Goal: Browse casually

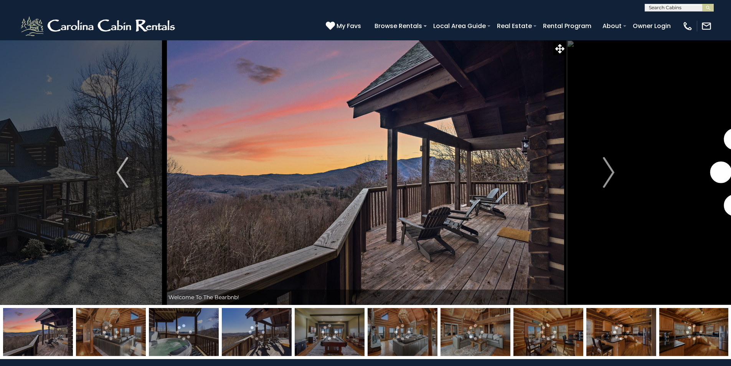
click at [338, 337] on img at bounding box center [330, 332] width 70 height 48
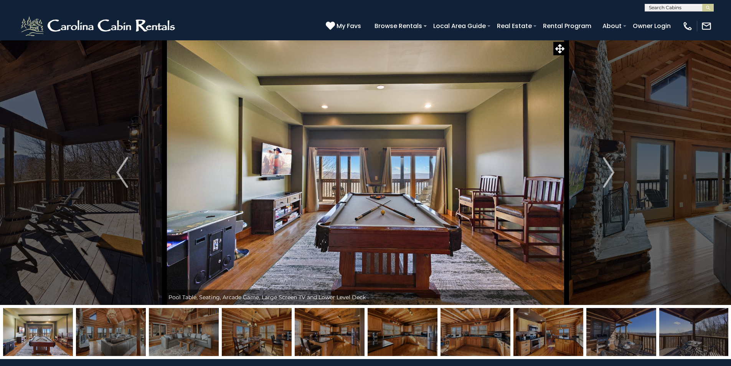
click at [180, 333] on img at bounding box center [184, 332] width 70 height 48
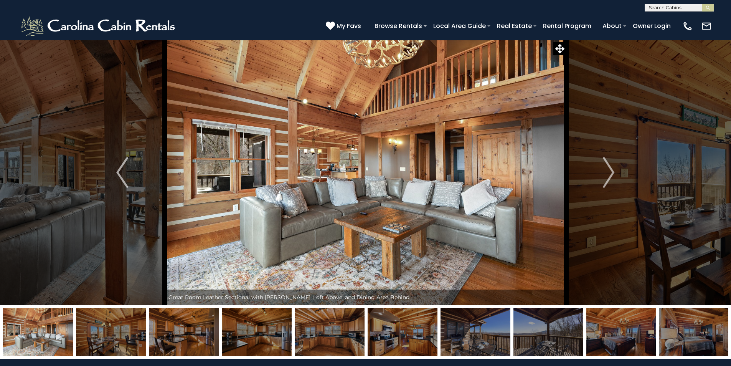
click at [273, 324] on img at bounding box center [257, 332] width 70 height 48
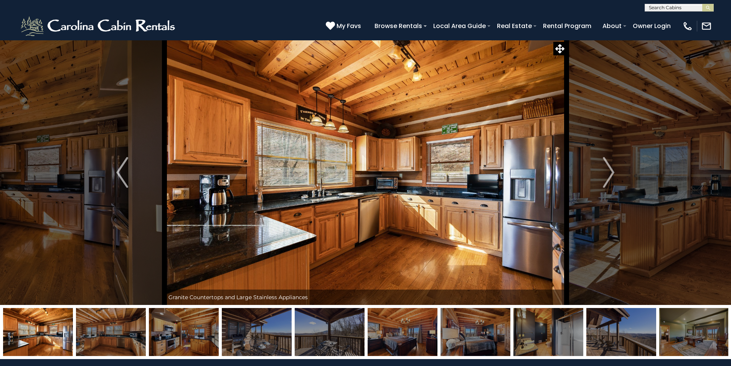
click at [340, 329] on img at bounding box center [330, 332] width 70 height 48
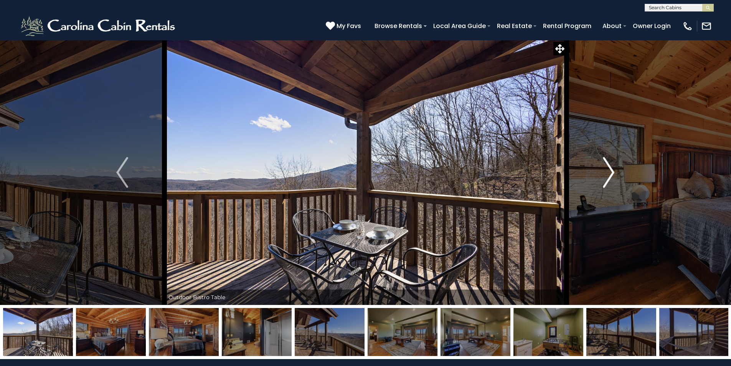
click at [611, 164] on img "Next" at bounding box center [609, 172] width 12 height 31
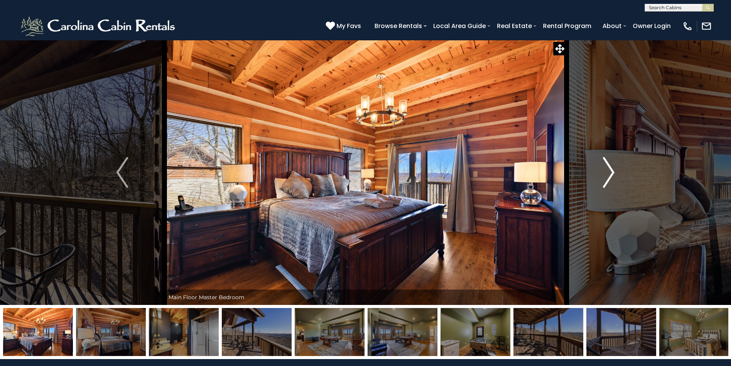
click at [608, 176] on img "Next" at bounding box center [609, 172] width 12 height 31
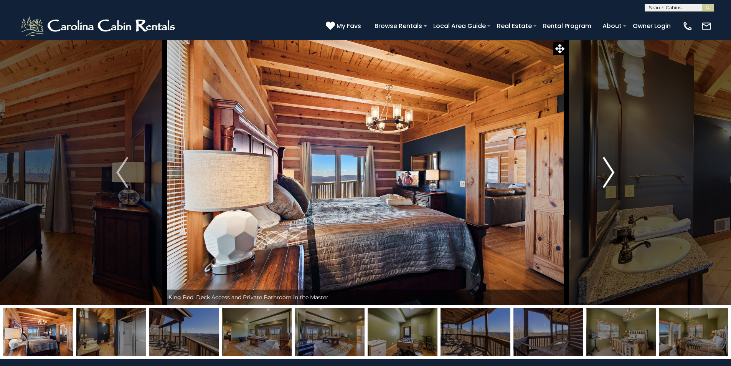
click at [608, 176] on img "Next" at bounding box center [609, 172] width 12 height 31
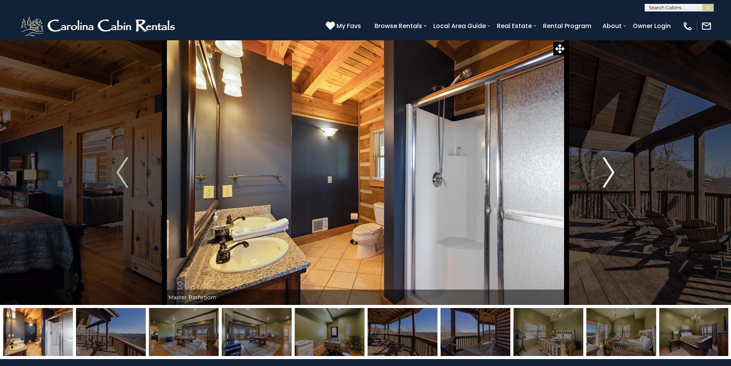
click at [608, 176] on img "Next" at bounding box center [609, 172] width 12 height 31
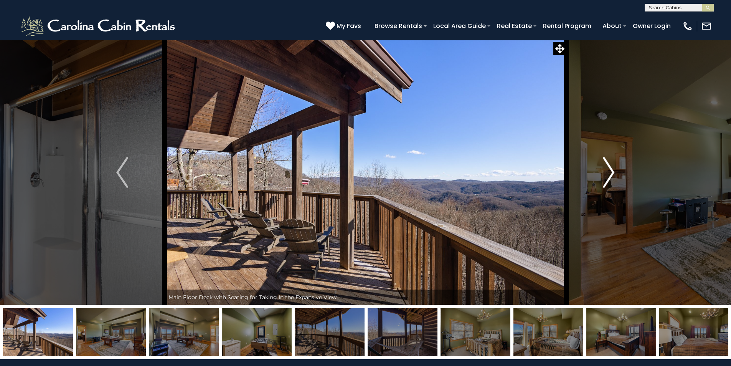
click at [608, 176] on img "Next" at bounding box center [609, 172] width 12 height 31
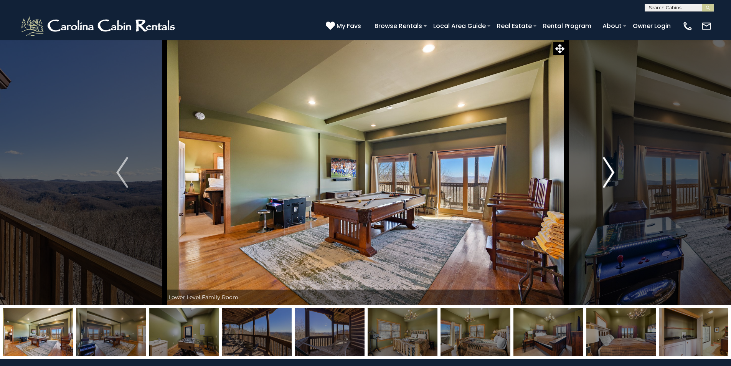
click at [608, 176] on img "Next" at bounding box center [609, 172] width 12 height 31
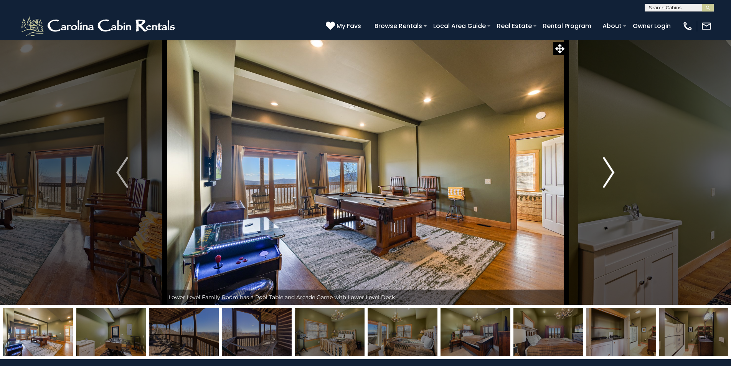
click at [608, 176] on img "Next" at bounding box center [609, 172] width 12 height 31
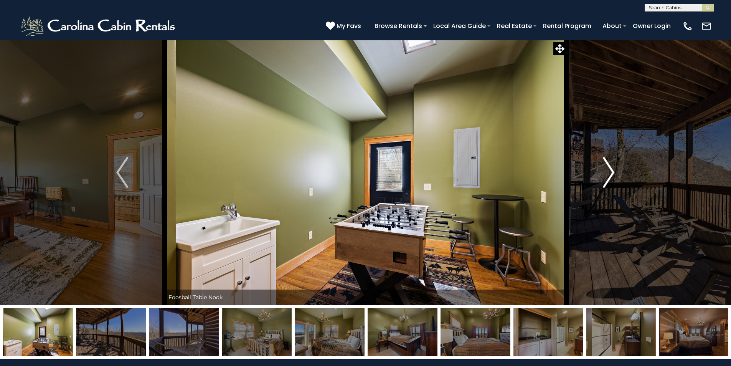
click at [608, 176] on img "Next" at bounding box center [609, 172] width 12 height 31
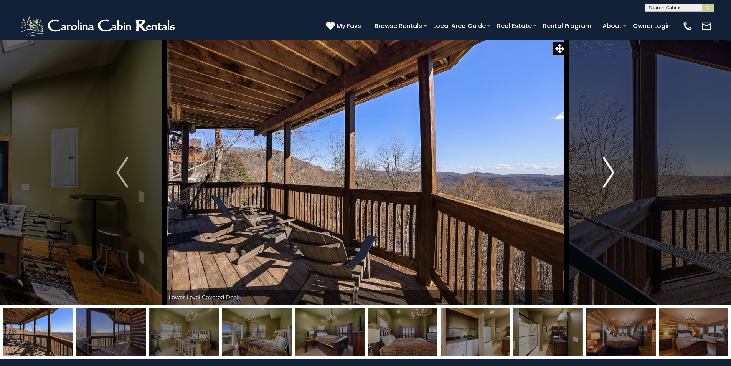
click at [608, 176] on img "Next" at bounding box center [609, 172] width 12 height 31
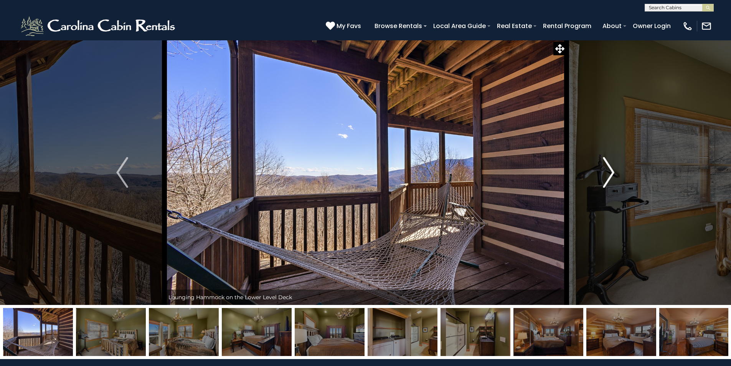
click at [608, 176] on img "Next" at bounding box center [609, 172] width 12 height 31
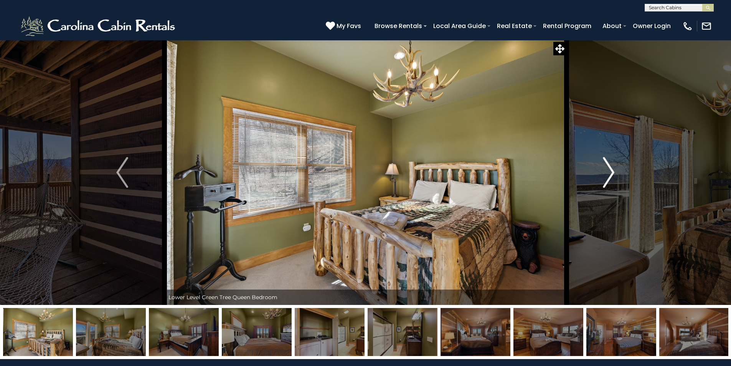
click at [608, 176] on img "Next" at bounding box center [609, 172] width 12 height 31
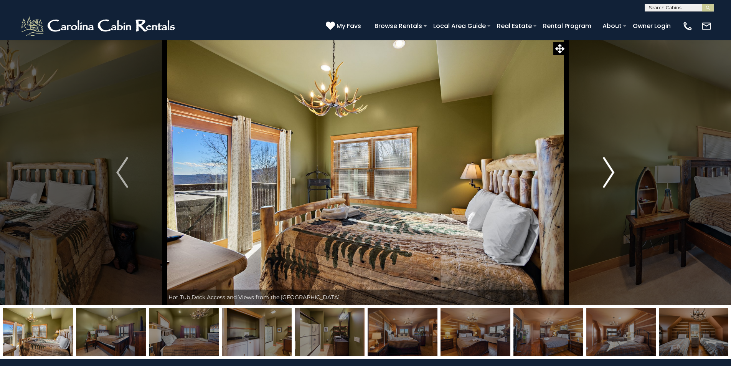
click at [608, 176] on img "Next" at bounding box center [609, 172] width 12 height 31
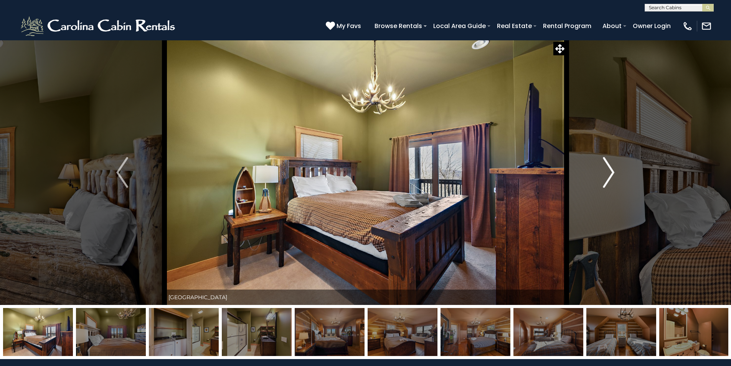
click at [608, 176] on img "Next" at bounding box center [609, 172] width 12 height 31
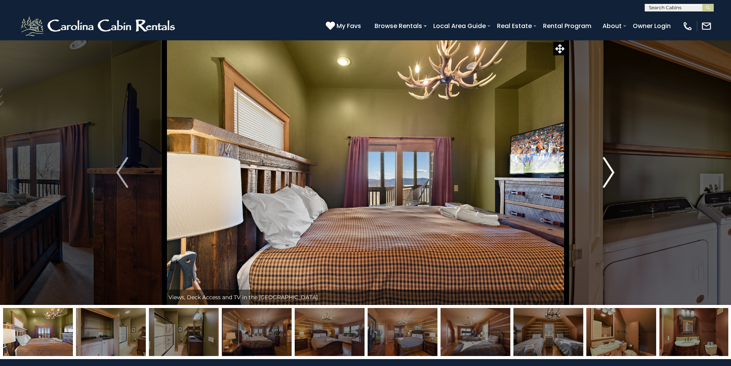
click at [608, 176] on img "Next" at bounding box center [609, 172] width 12 height 31
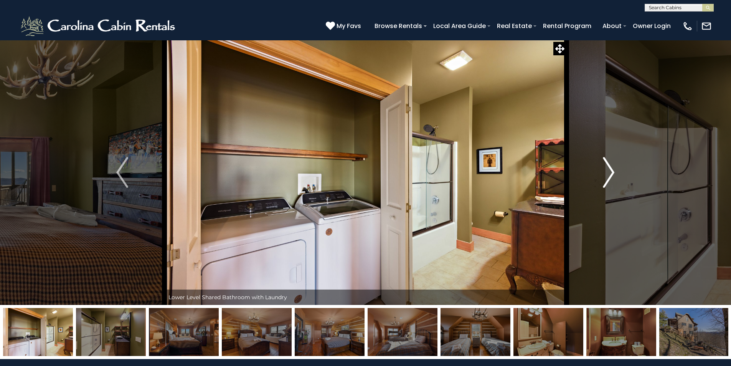
click at [608, 176] on img "Next" at bounding box center [609, 172] width 12 height 31
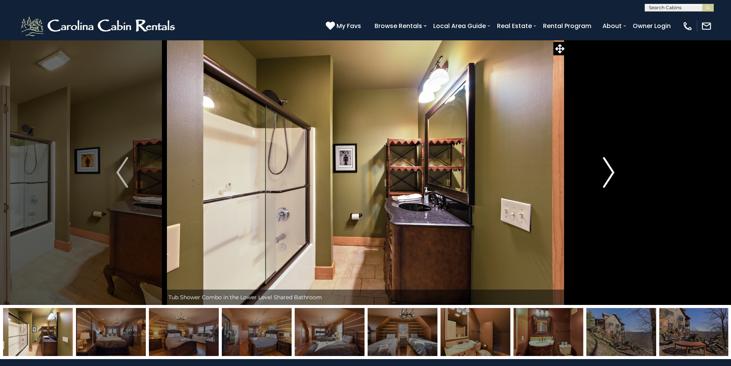
click at [608, 176] on img "Next" at bounding box center [609, 172] width 12 height 31
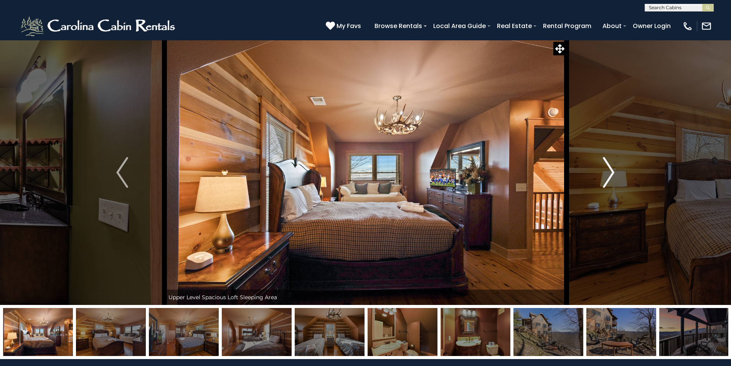
click at [608, 176] on img "Next" at bounding box center [609, 172] width 12 height 31
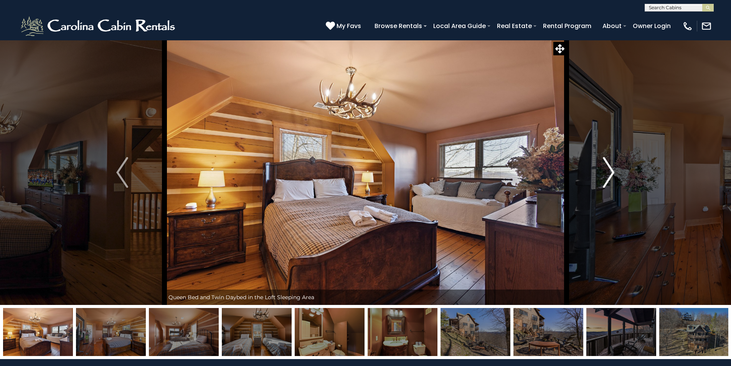
click at [608, 176] on img "Next" at bounding box center [609, 172] width 12 height 31
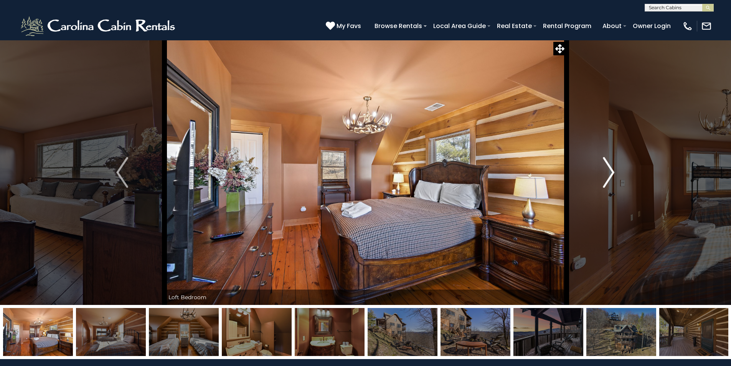
click at [608, 176] on img "Next" at bounding box center [609, 172] width 12 height 31
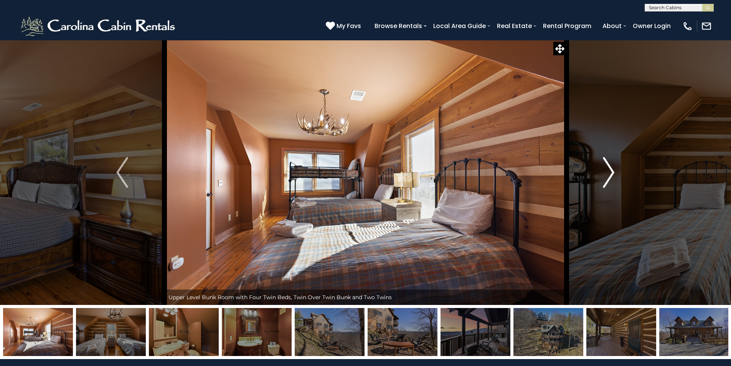
click at [608, 176] on img "Next" at bounding box center [609, 172] width 12 height 31
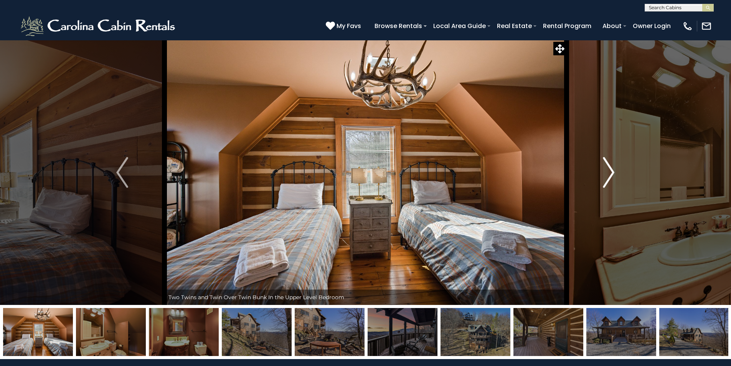
click at [608, 176] on img "Next" at bounding box center [609, 172] width 12 height 31
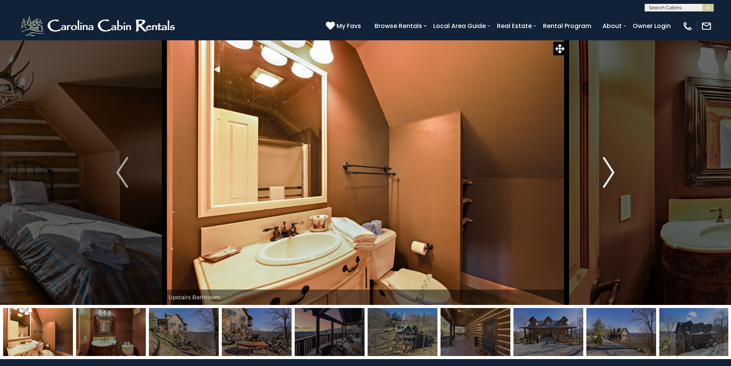
click at [608, 176] on img "Next" at bounding box center [609, 172] width 12 height 31
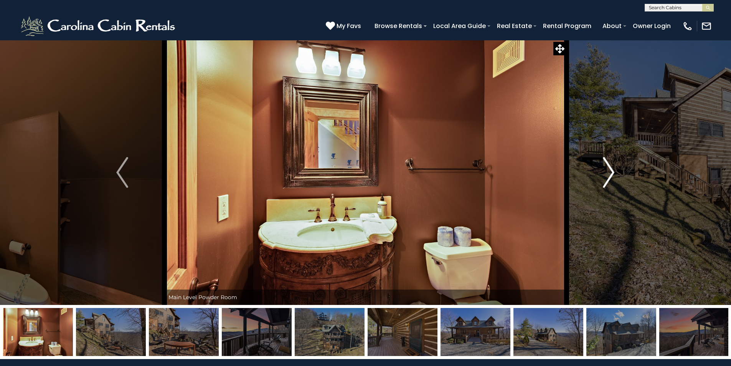
click at [608, 176] on img "Next" at bounding box center [609, 172] width 12 height 31
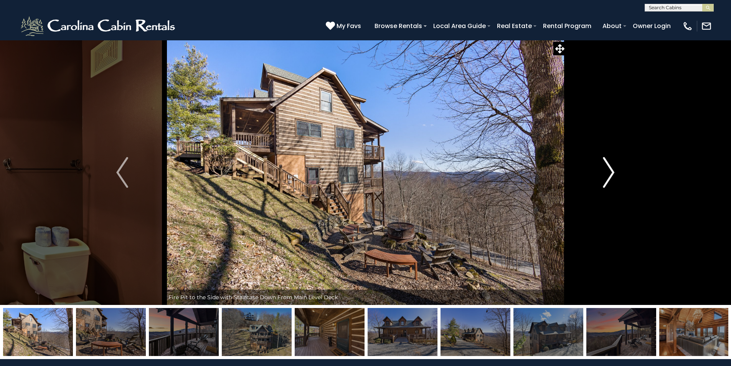
click at [606, 177] on img "Next" at bounding box center [609, 172] width 12 height 31
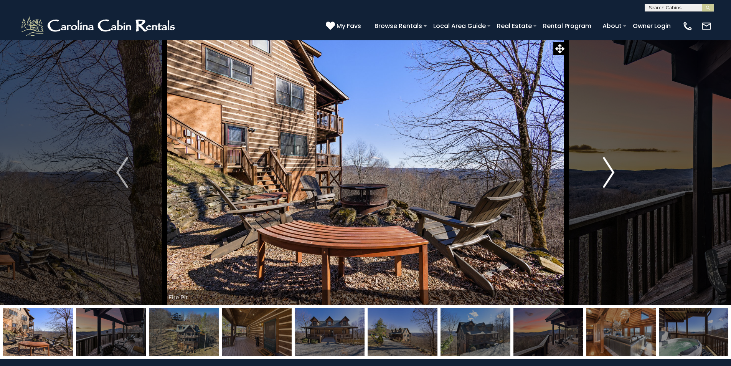
click at [606, 177] on img "Next" at bounding box center [609, 172] width 12 height 31
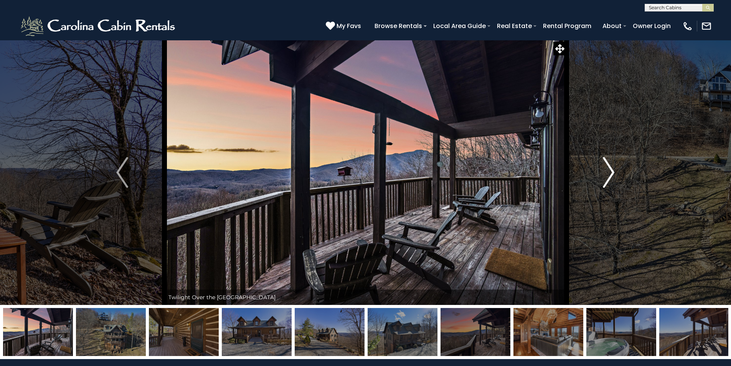
click at [606, 177] on img "Next" at bounding box center [609, 172] width 12 height 31
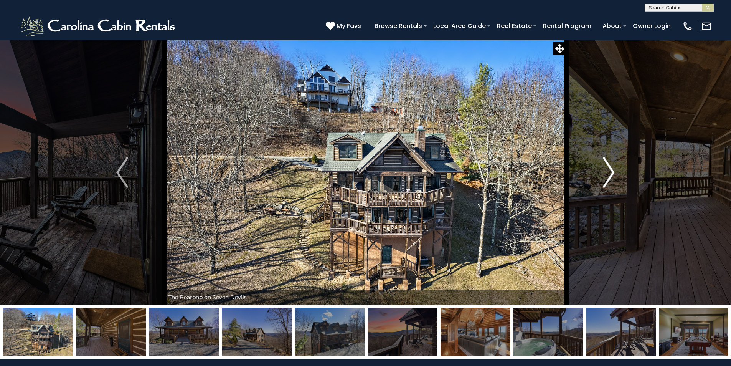
click at [606, 177] on img "Next" at bounding box center [609, 172] width 12 height 31
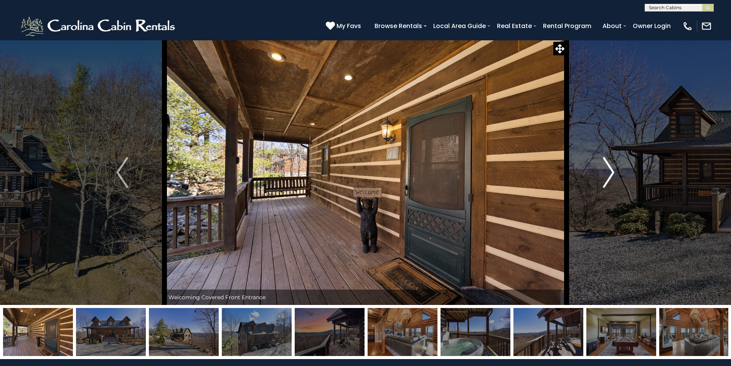
click at [606, 177] on img "Next" at bounding box center [609, 172] width 12 height 31
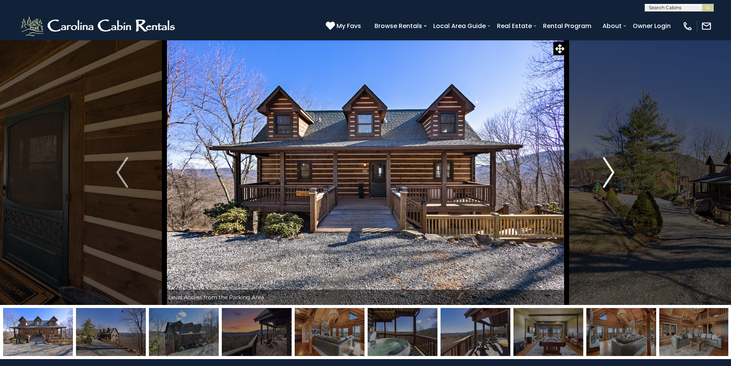
click at [606, 177] on img "Next" at bounding box center [609, 172] width 12 height 31
